Goal: Navigation & Orientation: Find specific page/section

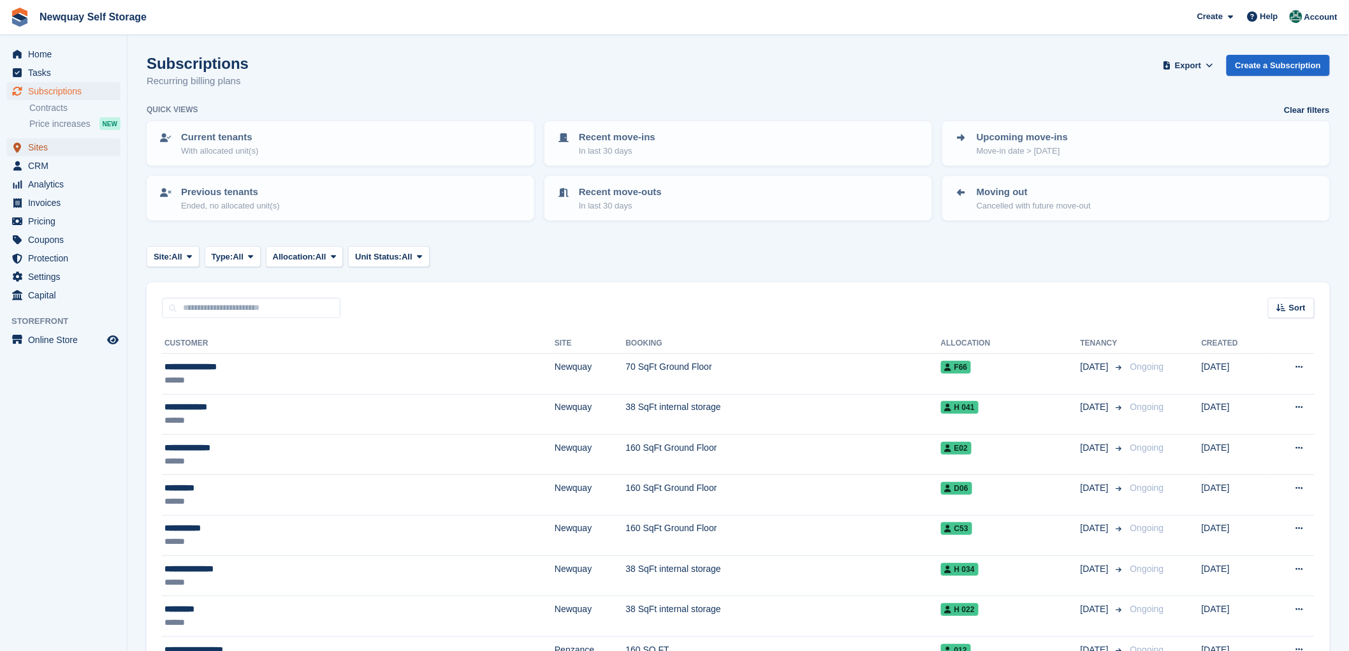
click at [36, 145] on span "Sites" at bounding box center [66, 147] width 76 height 18
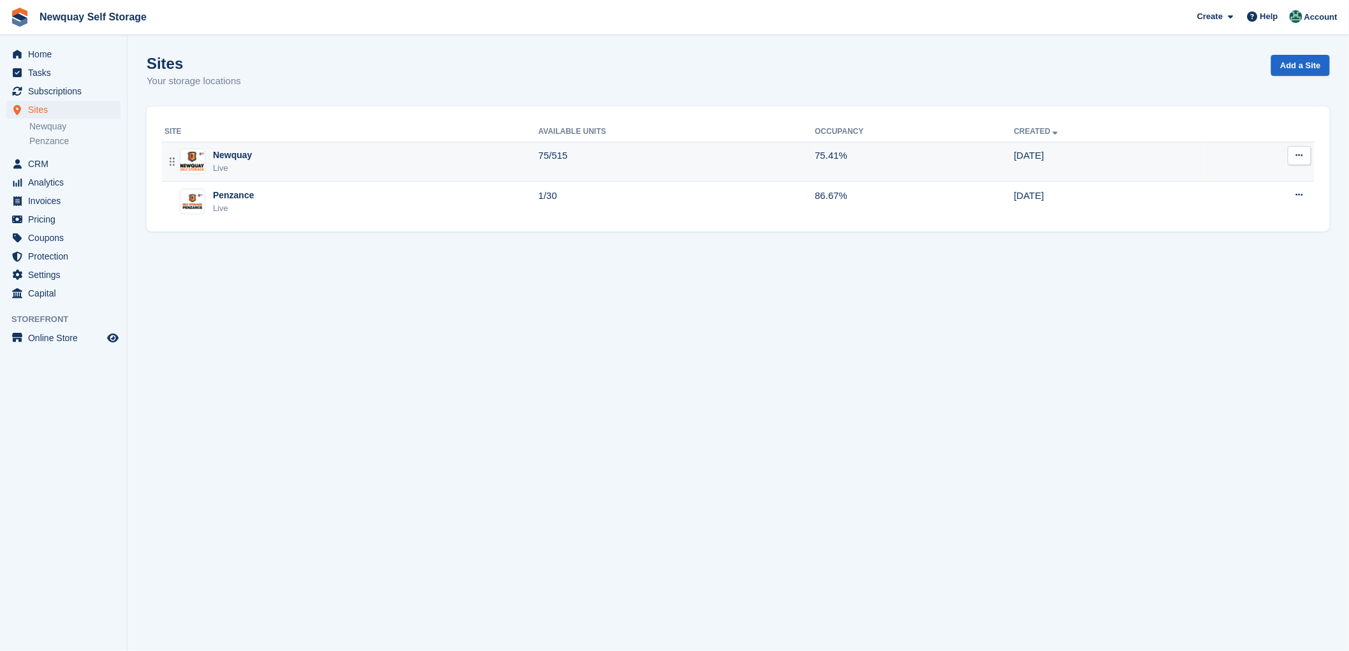
click at [228, 152] on div "Newquay" at bounding box center [232, 155] width 39 height 13
